Goal: Transaction & Acquisition: Purchase product/service

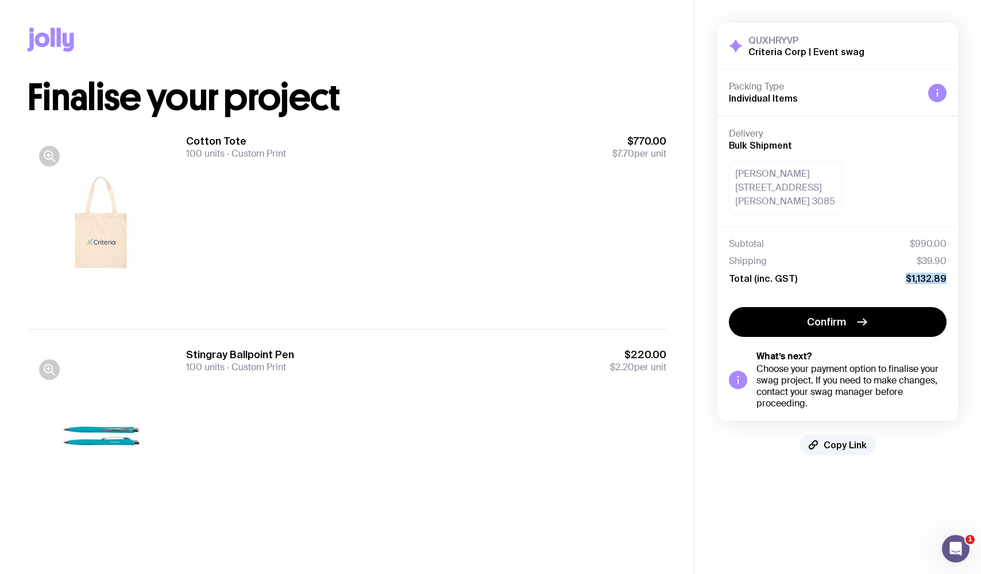
drag, startPoint x: 906, startPoint y: 275, endPoint x: 987, endPoint y: 289, distance: 82.3
click at [981, 289] on html "Copy Link Finalise your project Cotton Tote 100 units Custom Print $770.00 $7.7…" at bounding box center [490, 287] width 981 height 574
copy span "$1,132.89"
click at [869, 319] on button "Confirm" at bounding box center [838, 322] width 218 height 30
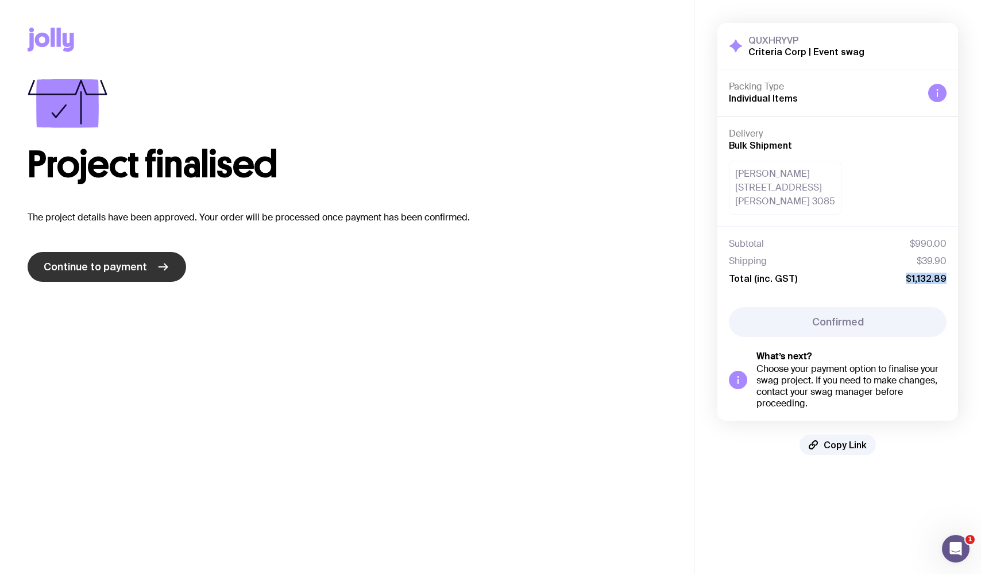
click at [142, 264] on span "Continue to payment" at bounding box center [95, 267] width 103 height 14
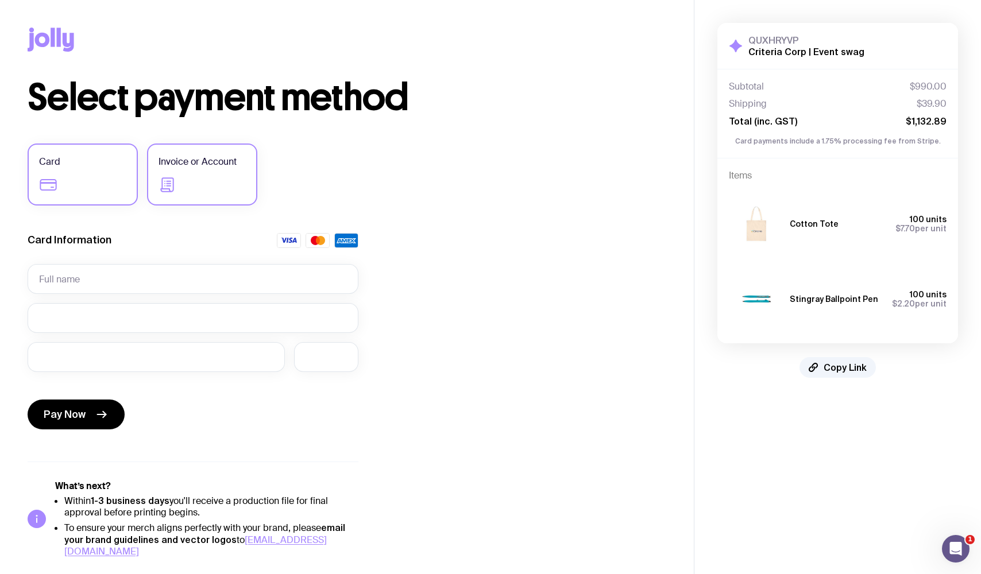
click at [183, 187] on label "Invoice or Account" at bounding box center [202, 175] width 110 height 62
click at [0, 0] on input "Invoice or Account" at bounding box center [0, 0] width 0 height 0
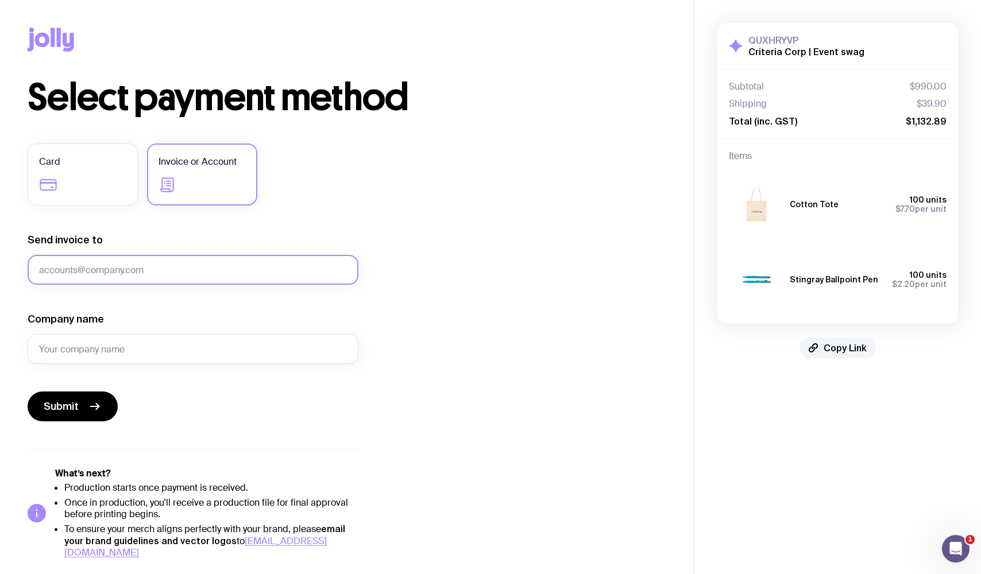
click at [140, 265] on input "Send invoice to" at bounding box center [193, 270] width 331 height 30
paste input "@[DOMAIN_NAME]"
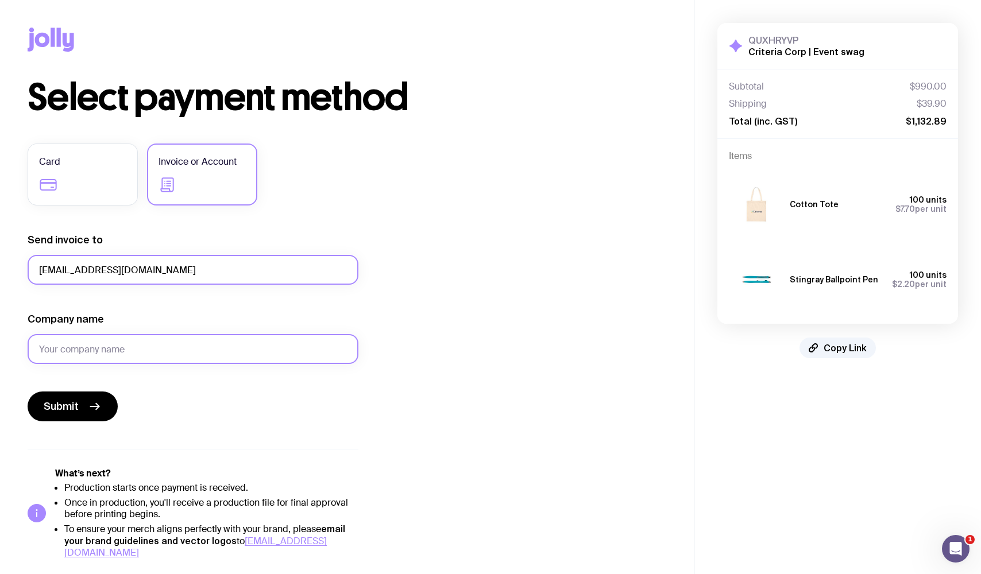
type input "[EMAIL_ADDRESS][DOMAIN_NAME]"
click at [169, 358] on input "Company name" at bounding box center [193, 349] width 331 height 30
type input "Criteria Corp"
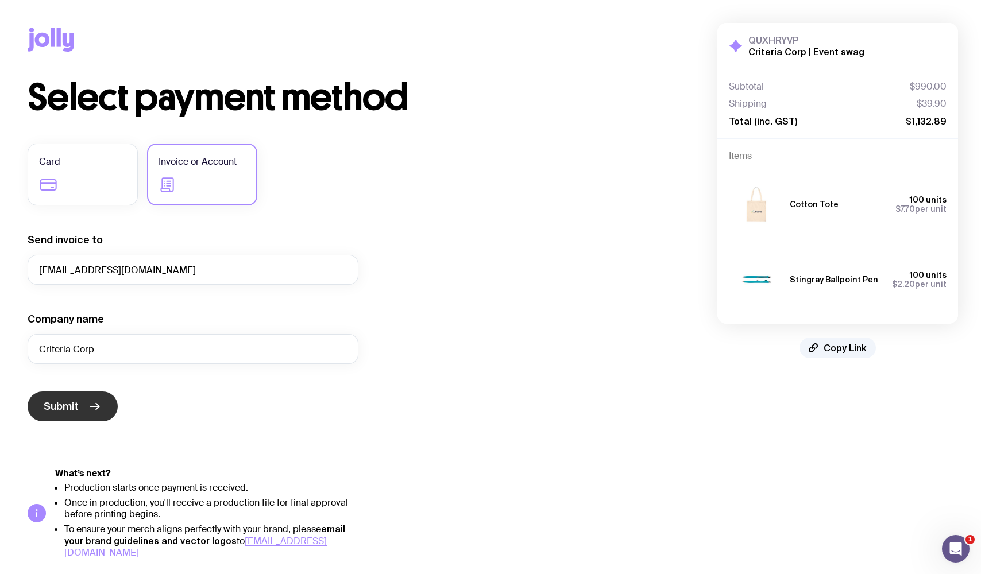
click at [88, 402] on icon "submit" at bounding box center [95, 407] width 14 height 14
